Goal: Task Accomplishment & Management: Manage account settings

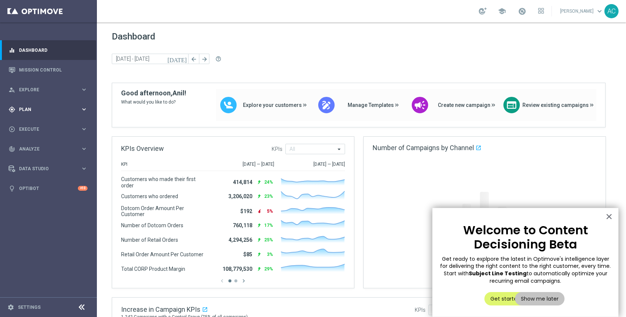
click at [41, 113] on div "gps_fixed Plan keyboard_arrow_right" at bounding box center [48, 109] width 96 height 20
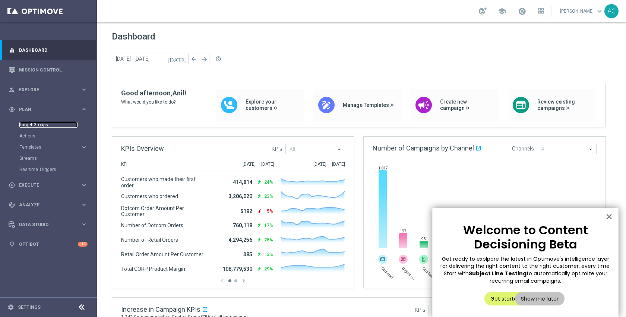
click at [42, 124] on link "Target Groups" at bounding box center [48, 125] width 58 height 6
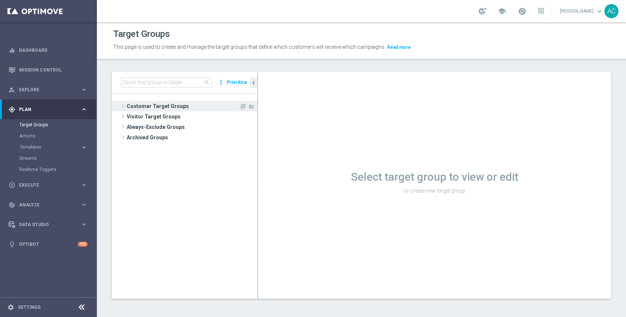
click at [192, 110] on span "Customer Target Groups" at bounding box center [183, 106] width 112 height 10
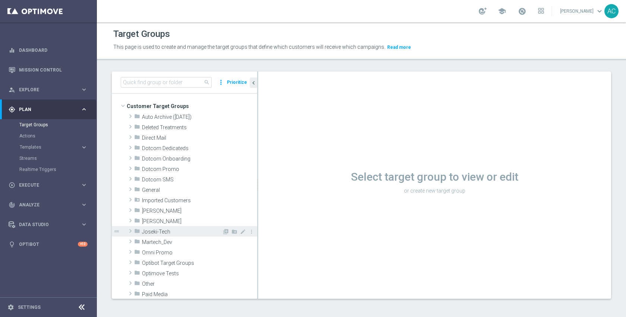
click at [177, 231] on span "Joseki-Tech" at bounding box center [182, 232] width 80 height 6
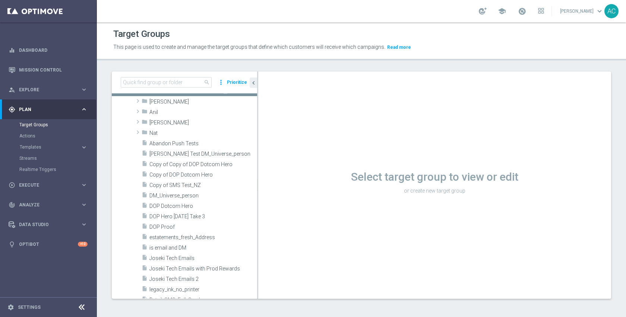
scroll to position [169, 0]
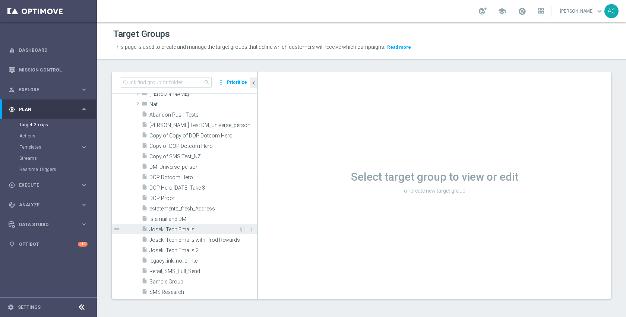
click at [178, 229] on span "Joseki Tech Emails" at bounding box center [194, 229] width 90 height 6
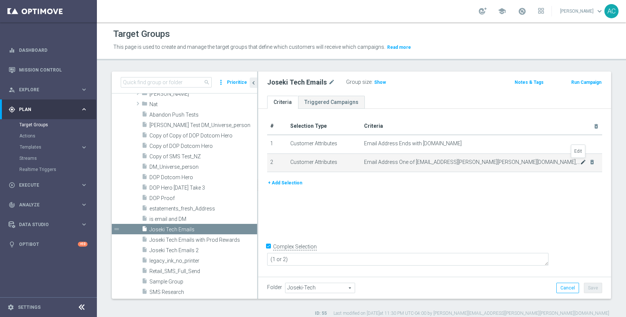
click at [580, 160] on icon "mode_edit" at bounding box center [583, 162] width 6 height 6
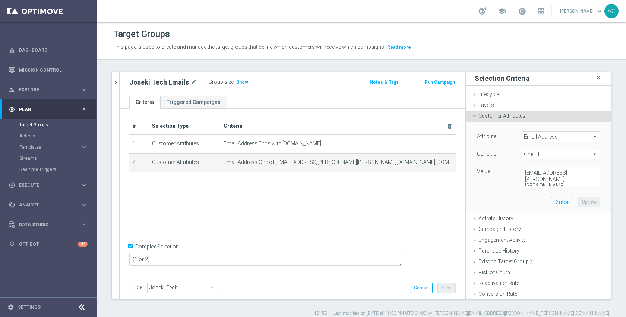
scroll to position [125, 0]
click at [544, 183] on textarea "kara.vetere@staples.com,anilraj.arc@gmail.com,skye.lewis@staples.com,skyelew24@…" at bounding box center [560, 175] width 78 height 19
paste textarea "tomcrogers@gmail.com"
paste textarea "kathryncm@gmail.com"
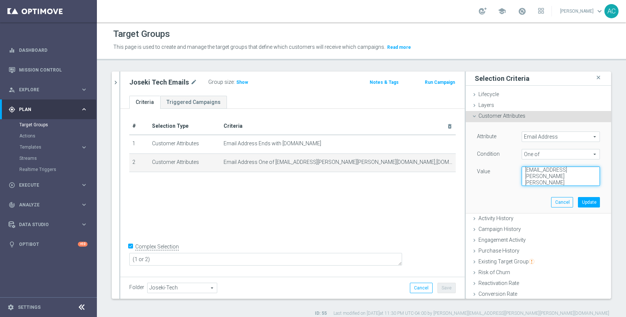
paste textarea "kathryncm@gmail.com"
type textarea "kara.vetere@staples.com,anilraj.arc@gmail.com,skye.lewis@staples.com,skyelew24@…"
click at [578, 202] on button "Update" at bounding box center [589, 202] width 22 height 10
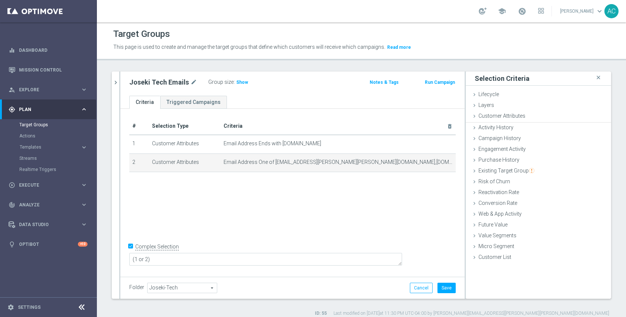
scroll to position [125, 0]
click at [239, 83] on span "Show" at bounding box center [242, 82] width 12 height 5
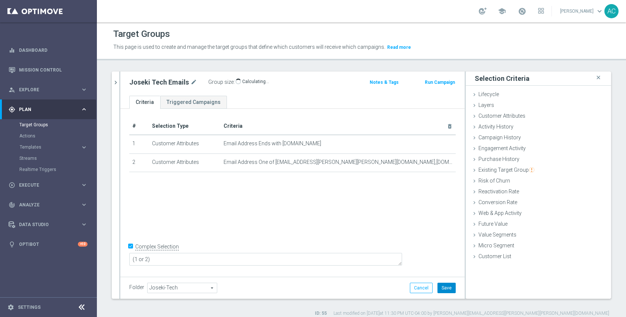
click at [437, 286] on button "Save" at bounding box center [446, 288] width 18 height 10
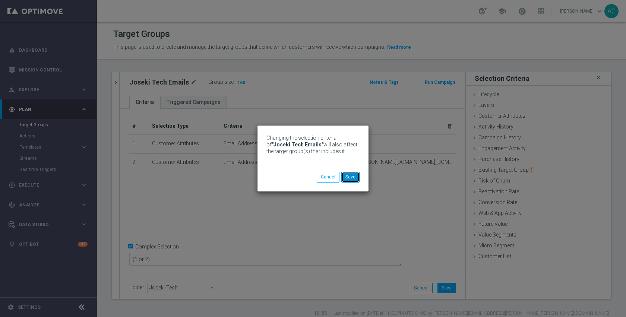
click at [354, 176] on button "Save" at bounding box center [350, 177] width 18 height 10
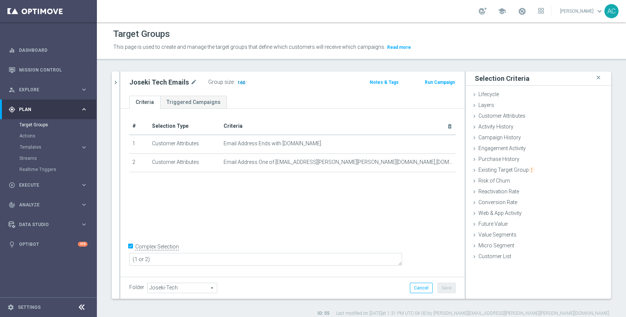
click at [238, 82] on span "160" at bounding box center [240, 83] width 9 height 7
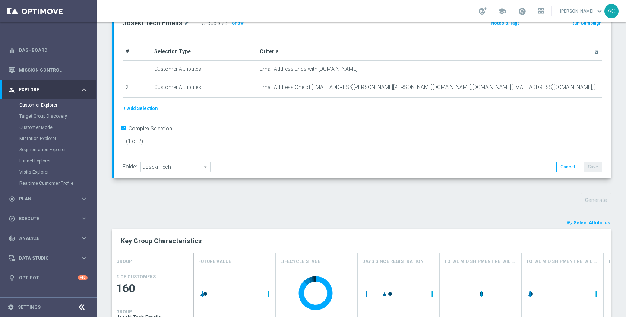
scroll to position [112, 0]
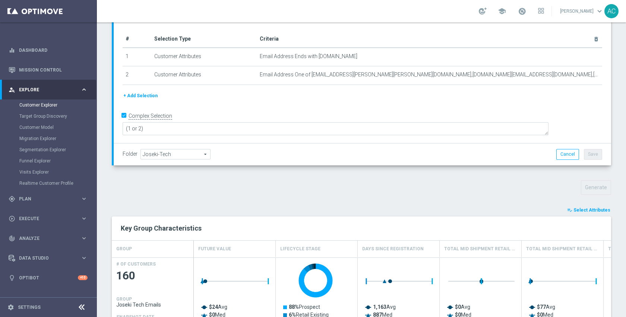
click at [579, 213] on button "playlist_add_check Select Attributes" at bounding box center [588, 210] width 45 height 8
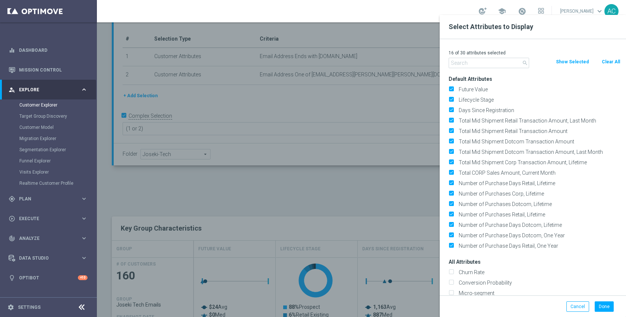
click at [611, 64] on button "Clear All" at bounding box center [611, 62] width 20 height 8
checkbox input "false"
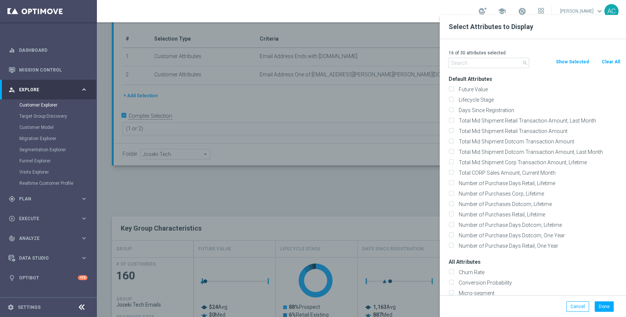
checkbox input "false"
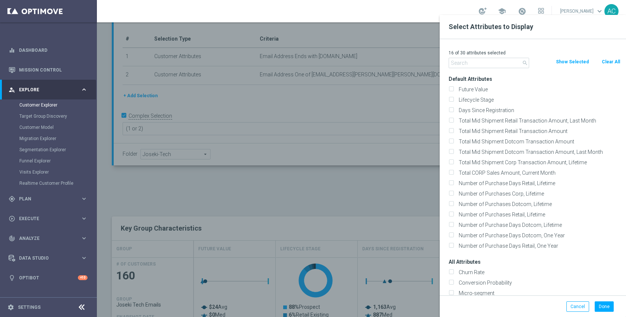
checkbox input "false"
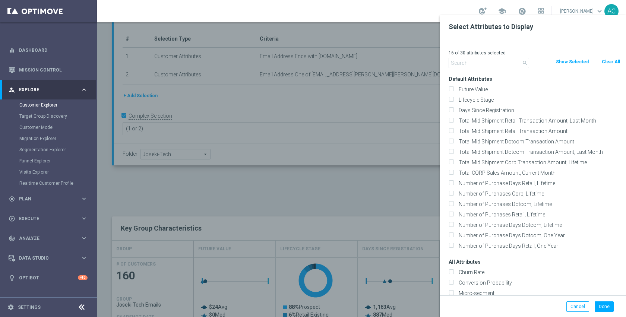
checkbox input "false"
click at [476, 63] on input "text" at bounding box center [488, 63] width 80 height 10
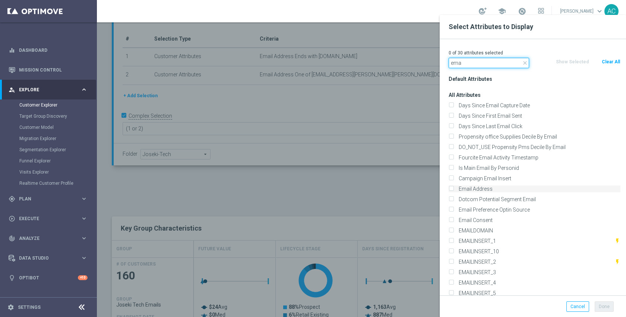
type input "ema"
click at [490, 189] on label "Email Address" at bounding box center [538, 188] width 164 height 7
click at [453, 189] on input "Email Address" at bounding box center [450, 189] width 5 height 5
checkbox input "true"
click at [479, 60] on input "ema" at bounding box center [488, 63] width 80 height 10
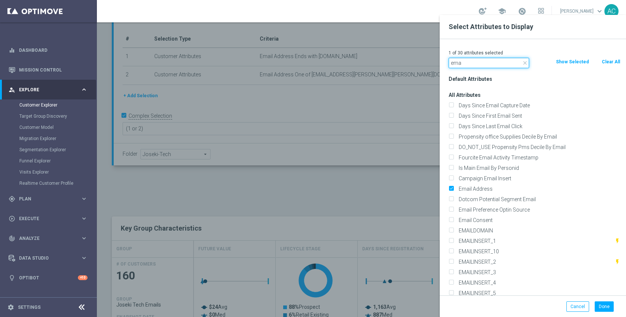
click at [479, 60] on input "ema" at bounding box center [488, 63] width 80 height 10
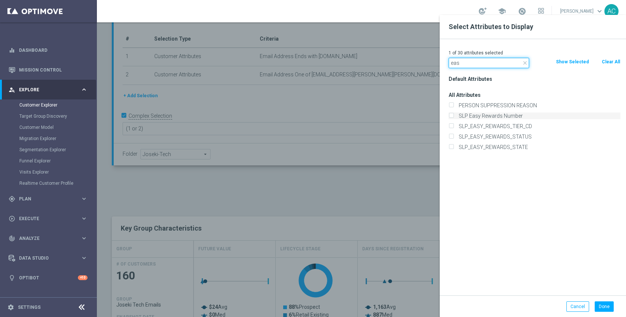
type input "eas"
click at [484, 117] on label "SLP Easy Rewards Number" at bounding box center [538, 115] width 164 height 7
click at [453, 117] on input "SLP Easy Rewards Number" at bounding box center [450, 116] width 5 height 5
checkbox input "true"
click at [480, 64] on input "eas" at bounding box center [488, 63] width 80 height 10
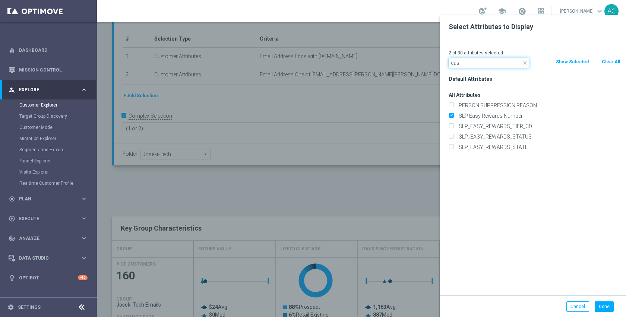
click at [480, 64] on input "eas" at bounding box center [488, 63] width 80 height 10
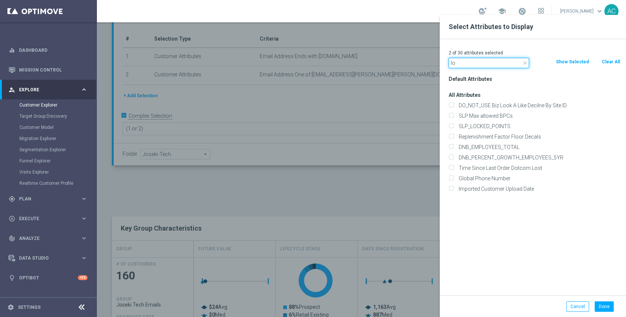
type input "l"
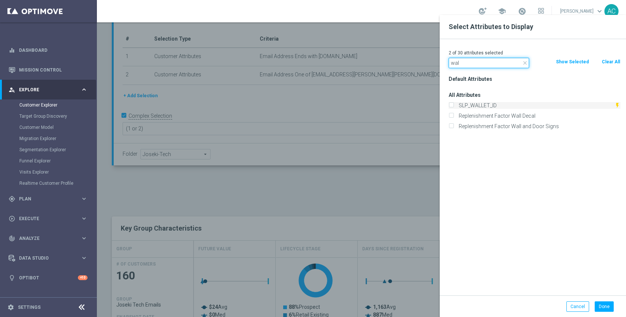
type input "wal"
click at [495, 106] on label "SLP_WALLET_ID" at bounding box center [535, 105] width 158 height 7
click at [453, 106] on input "SLP_WALLET_ID" at bounding box center [450, 106] width 5 height 5
checkbox input "true"
click at [609, 303] on button "Done" at bounding box center [603, 306] width 19 height 10
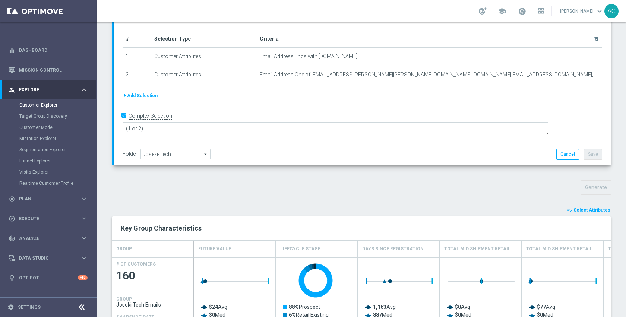
type input "Search"
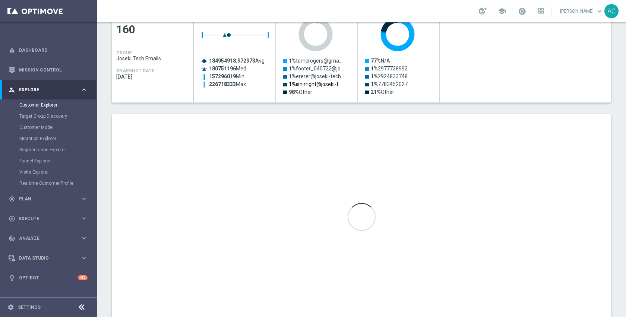
scroll to position [363, 0]
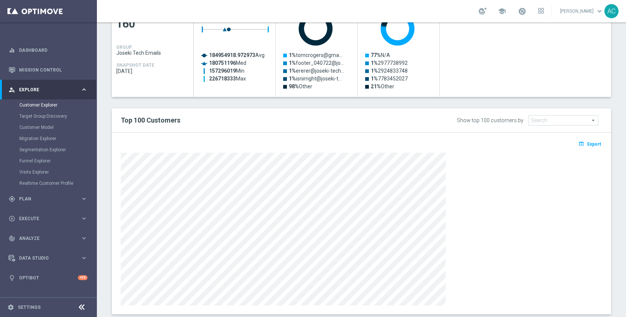
click at [467, 175] on div at bounding box center [361, 229] width 481 height 153
click at [471, 175] on div at bounding box center [361, 229] width 481 height 153
